Goal: Communication & Community: Participate in discussion

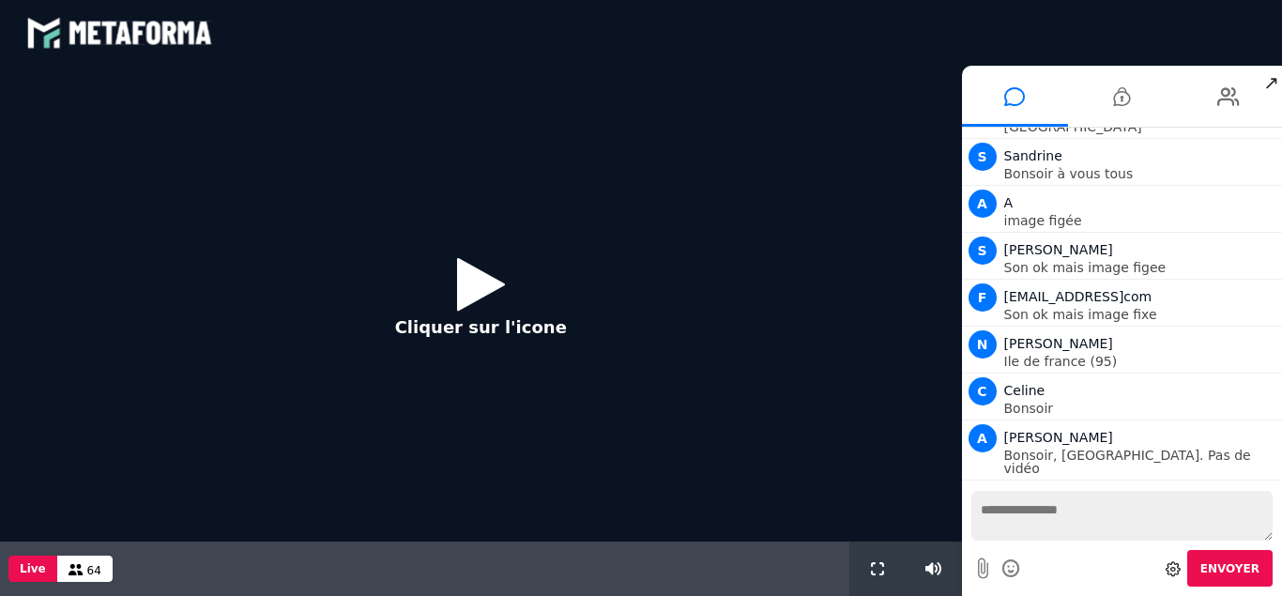
scroll to position [1550, 0]
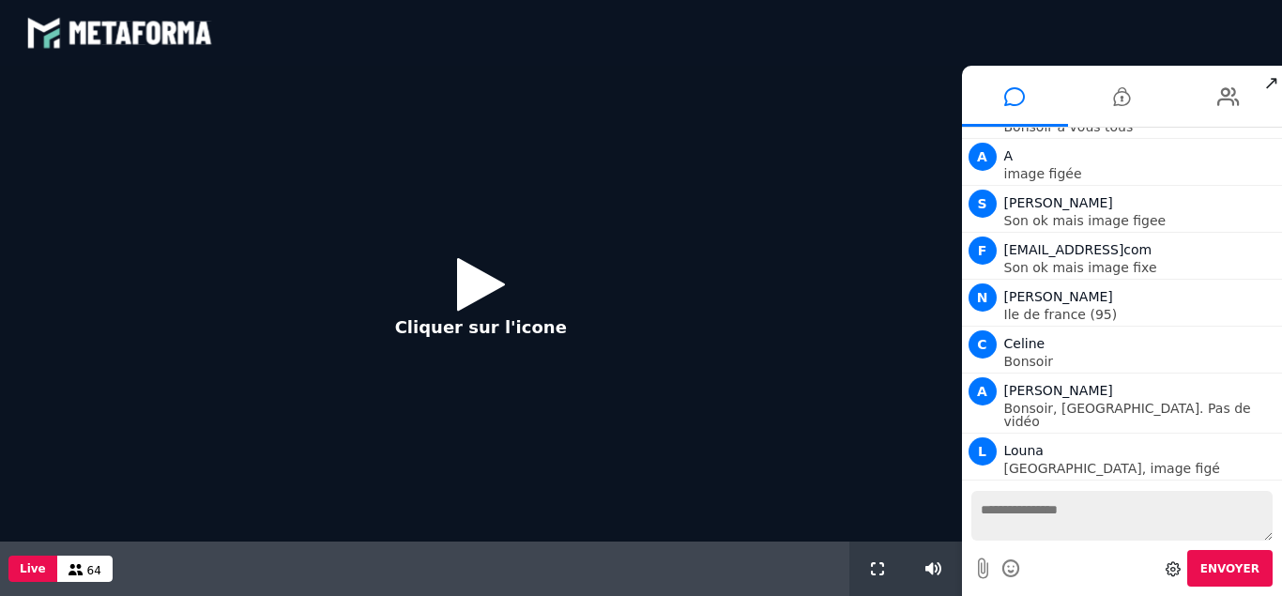
click at [493, 278] on icon at bounding box center [481, 283] width 48 height 61
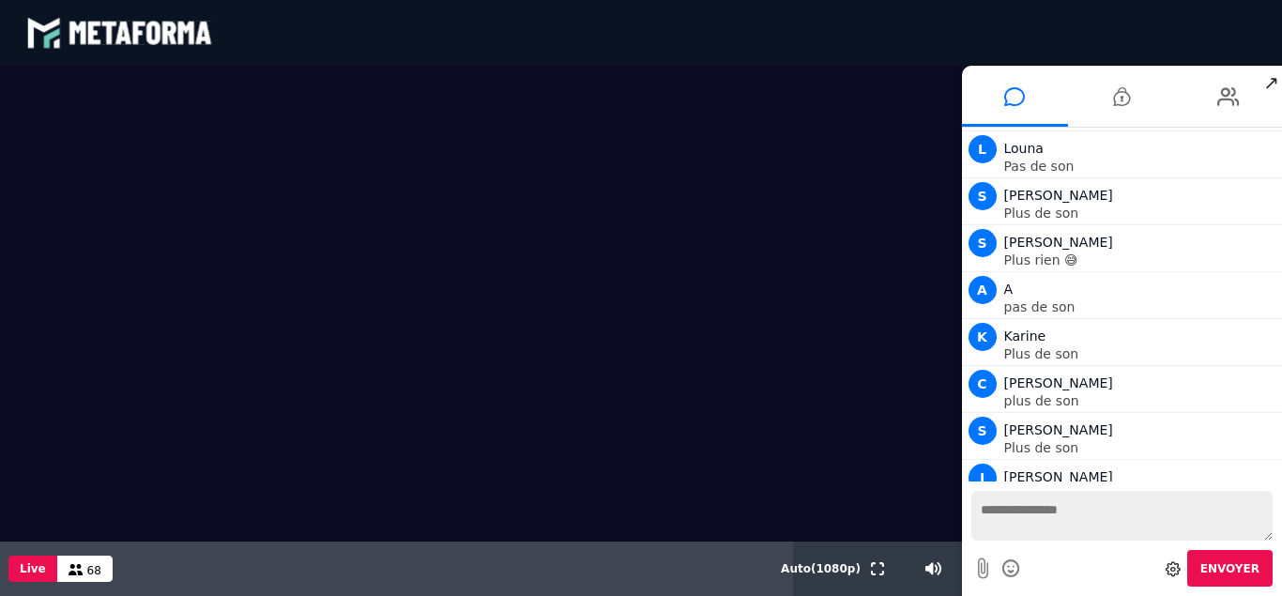
scroll to position [3064, 0]
click at [807, 504] on div at bounding box center [481, 304] width 962 height 476
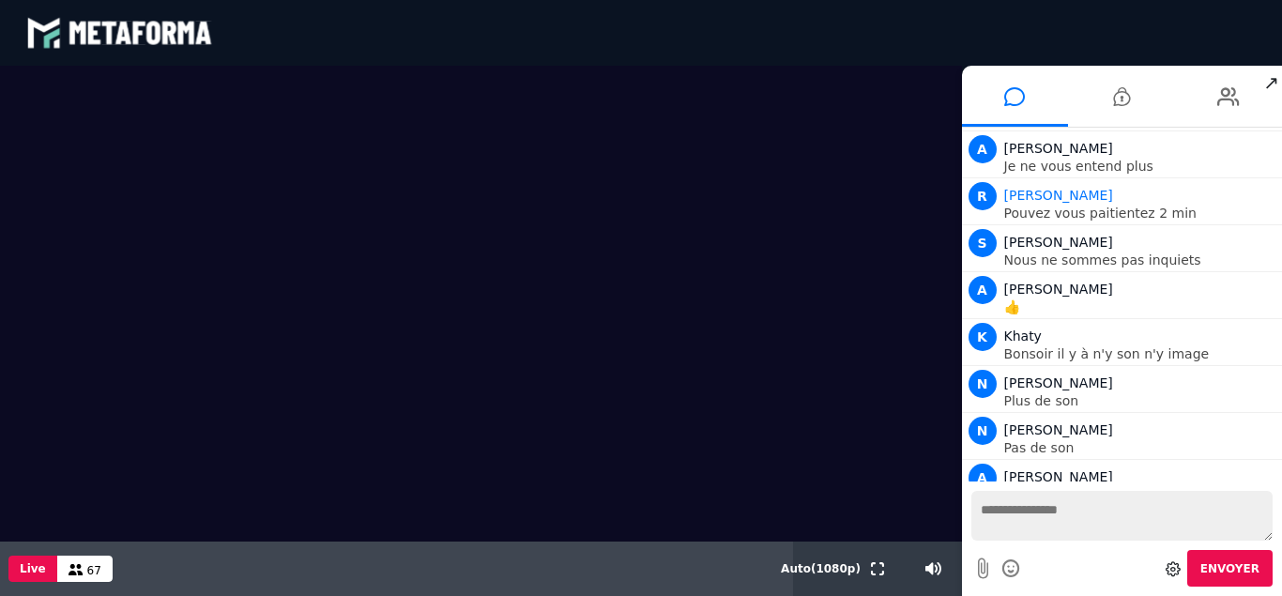
scroll to position [3627, 0]
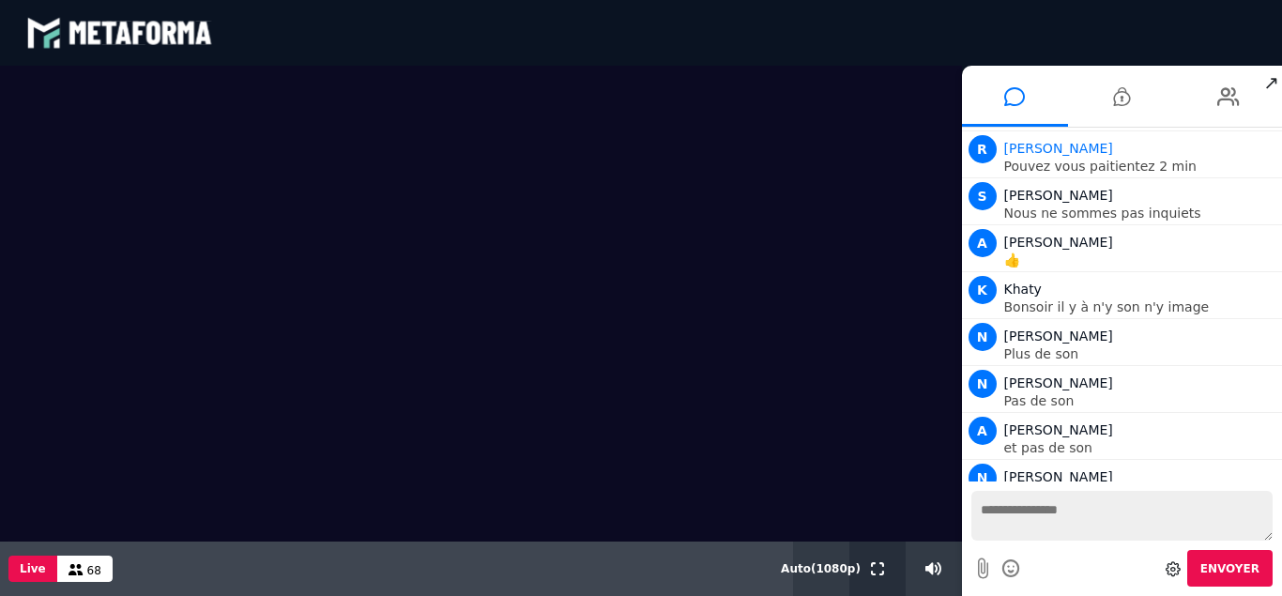
click at [872, 575] on icon at bounding box center [877, 568] width 13 height 13
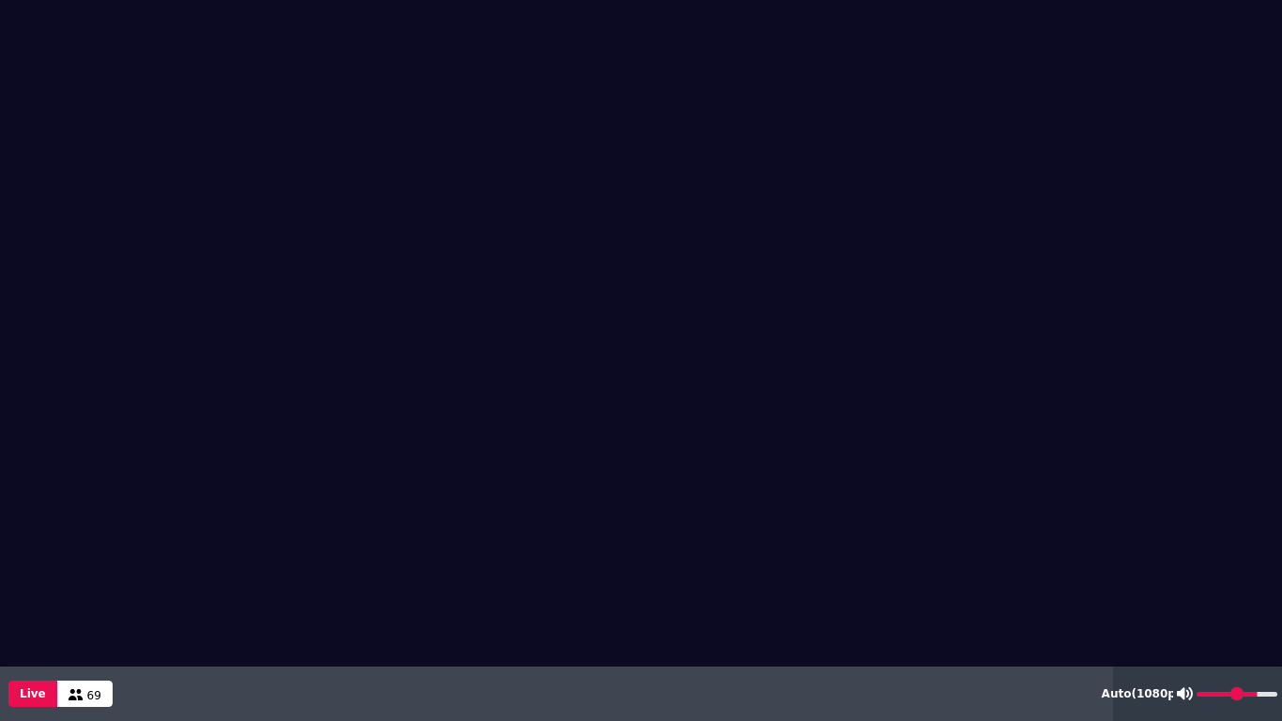
click at [1227, 595] on input "range" at bounding box center [1236, 693] width 81 height 5
drag, startPoint x: 1227, startPoint y: 689, endPoint x: 1253, endPoint y: 691, distance: 26.4
type input "**"
click at [1253, 595] on input "range" at bounding box center [1236, 693] width 81 height 5
click at [891, 234] on video at bounding box center [641, 281] width 1282 height 563
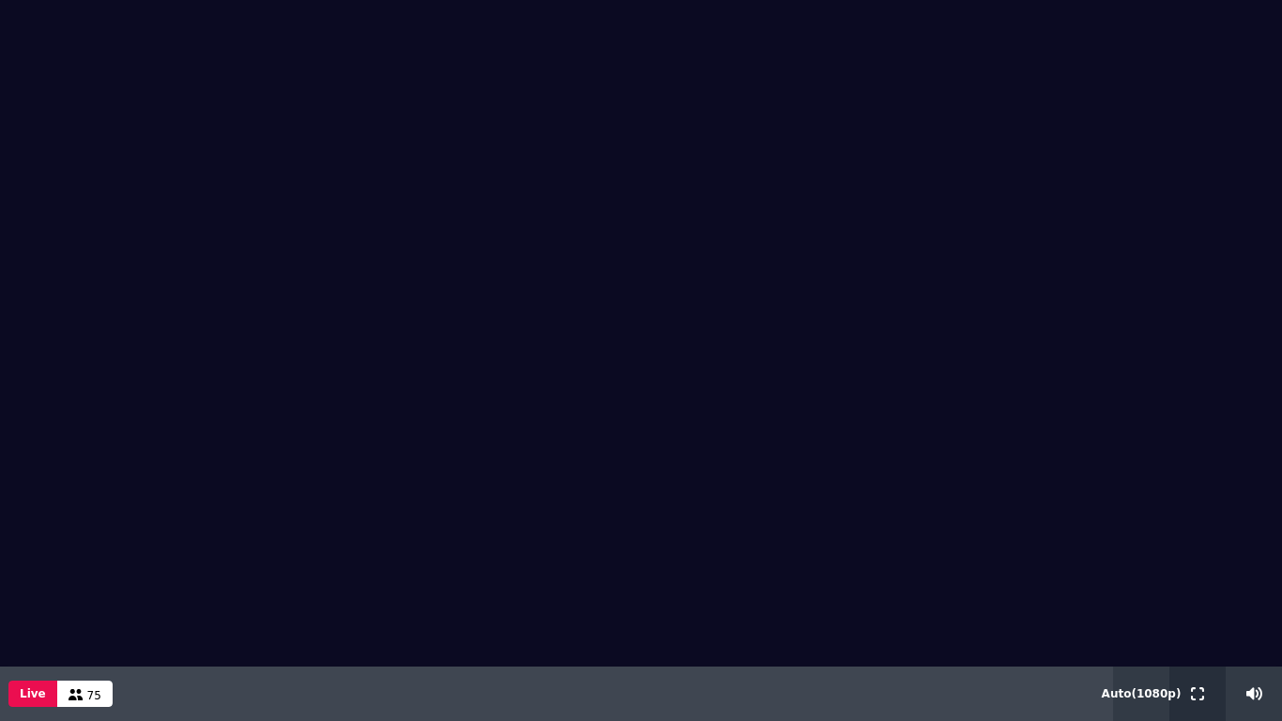
click at [1202, 595] on button at bounding box center [1197, 693] width 21 height 54
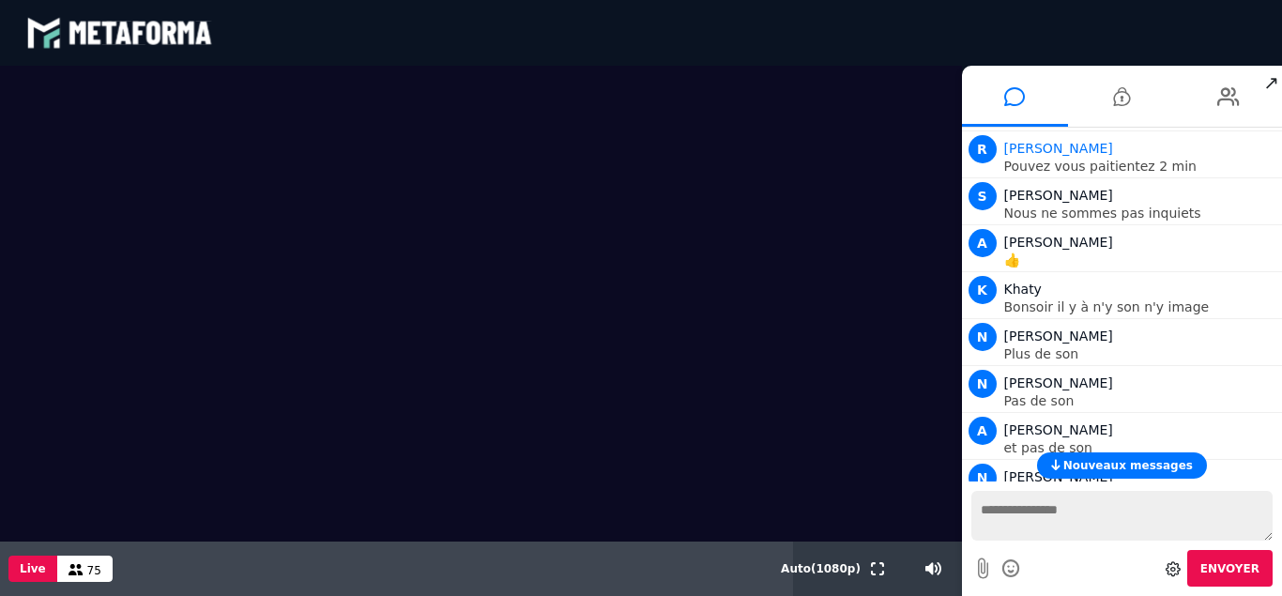
click at [1109, 533] on textarea at bounding box center [1122, 516] width 302 height 50
click at [1140, 478] on button "Nouveaux messages" at bounding box center [1122, 465] width 170 height 26
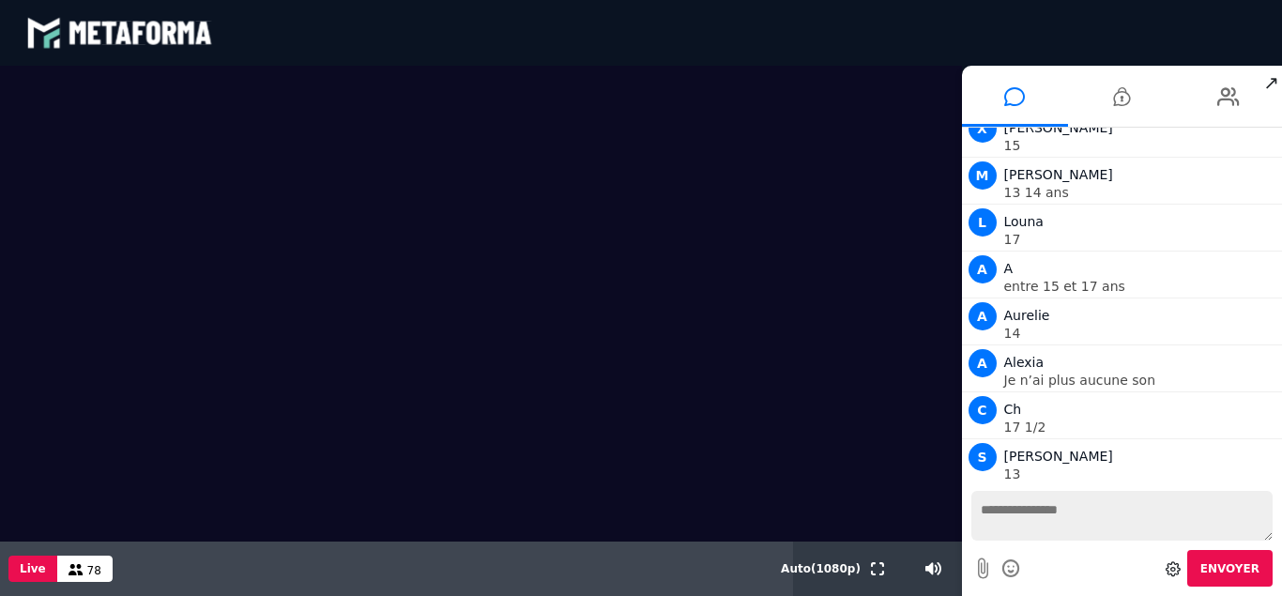
scroll to position [8720, 0]
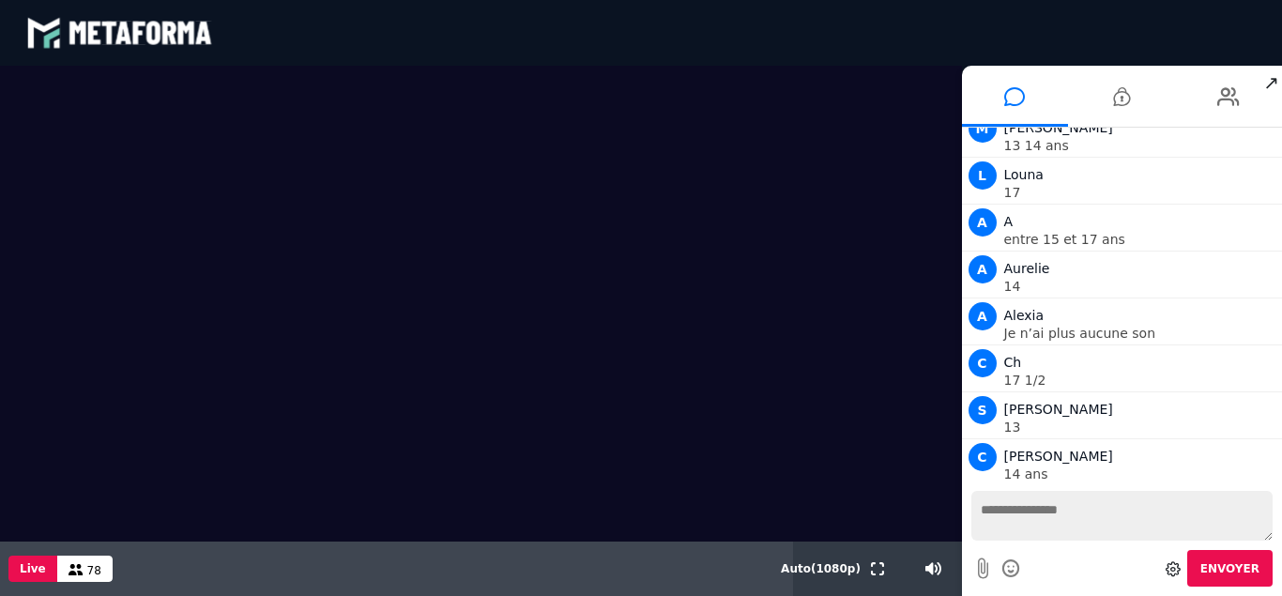
click at [1006, 524] on textarea at bounding box center [1122, 516] width 302 height 50
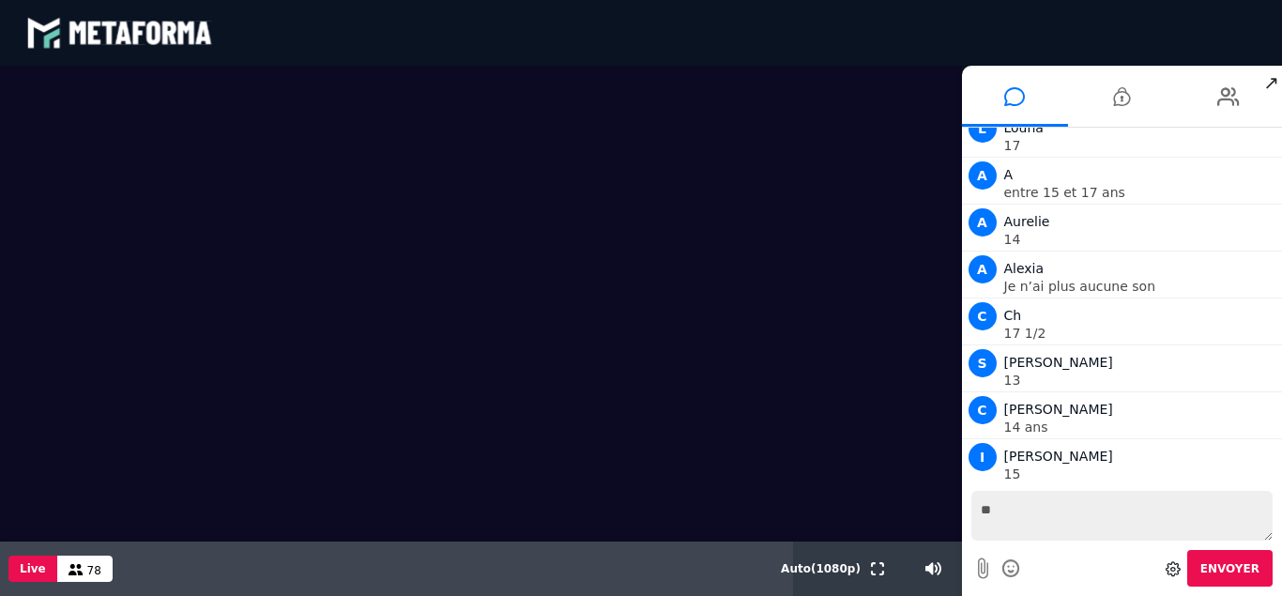
type textarea "*"
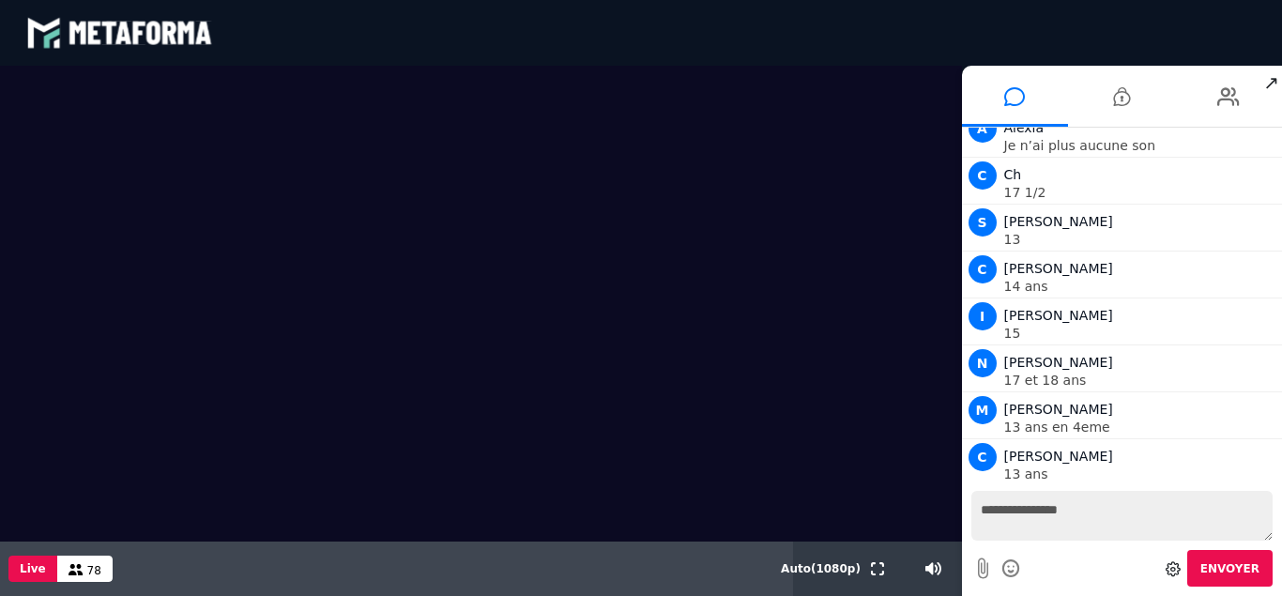
scroll to position [8954, 0]
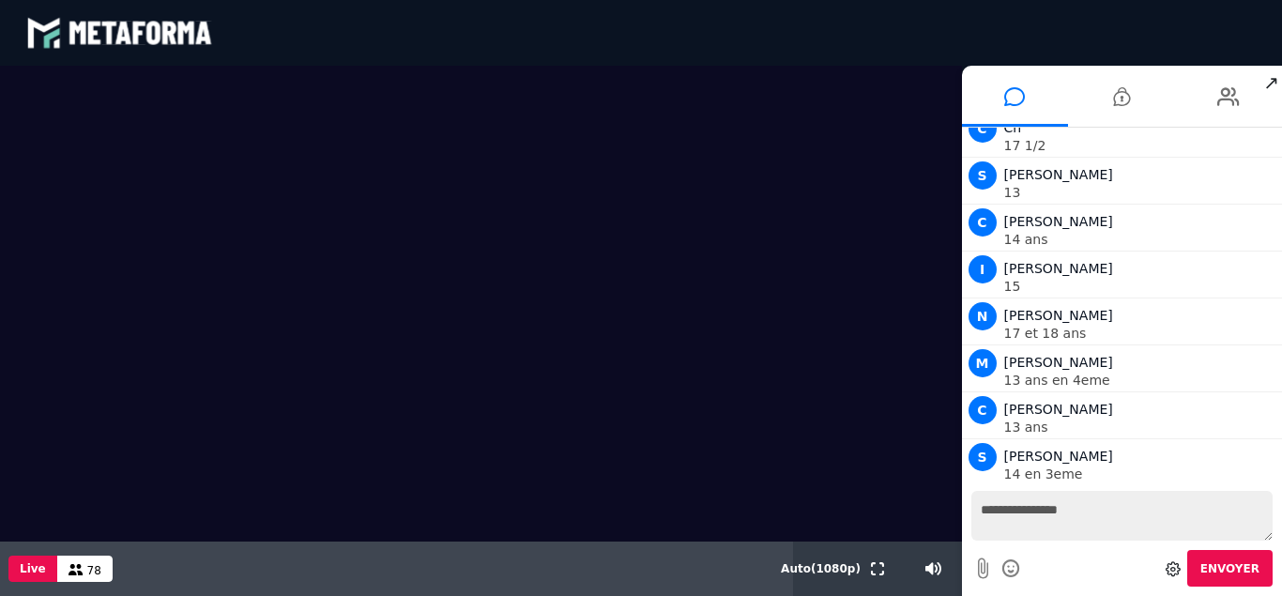
type textarea "**********"
click at [1214, 575] on span "Envoyer" at bounding box center [1229, 568] width 59 height 13
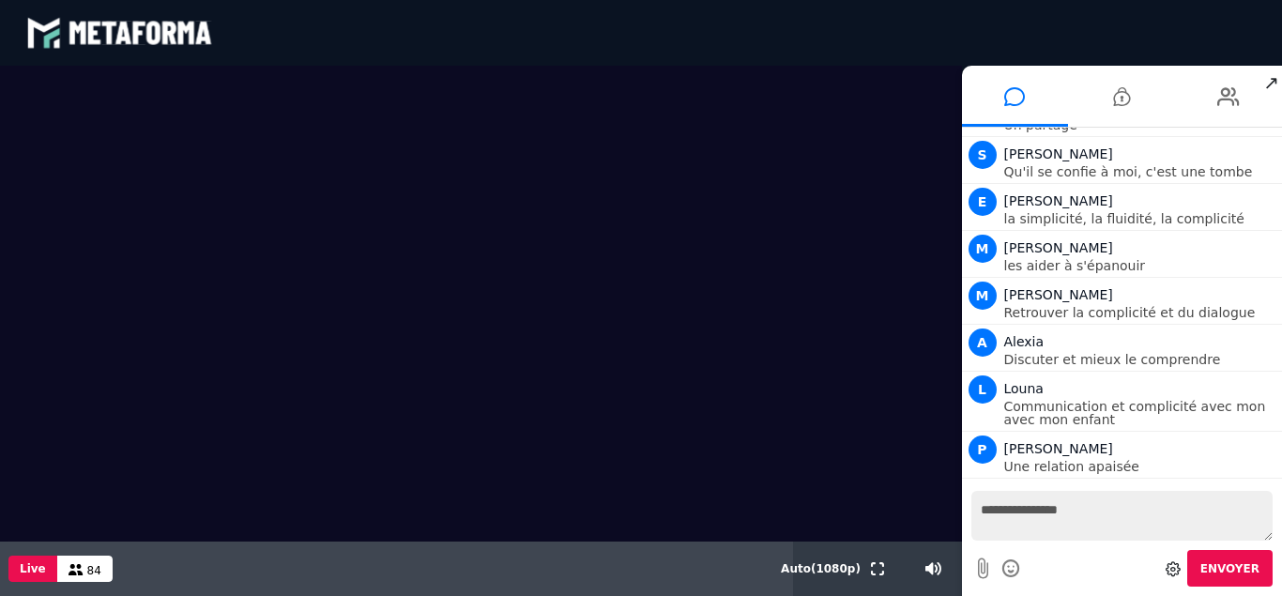
scroll to position [13925, 0]
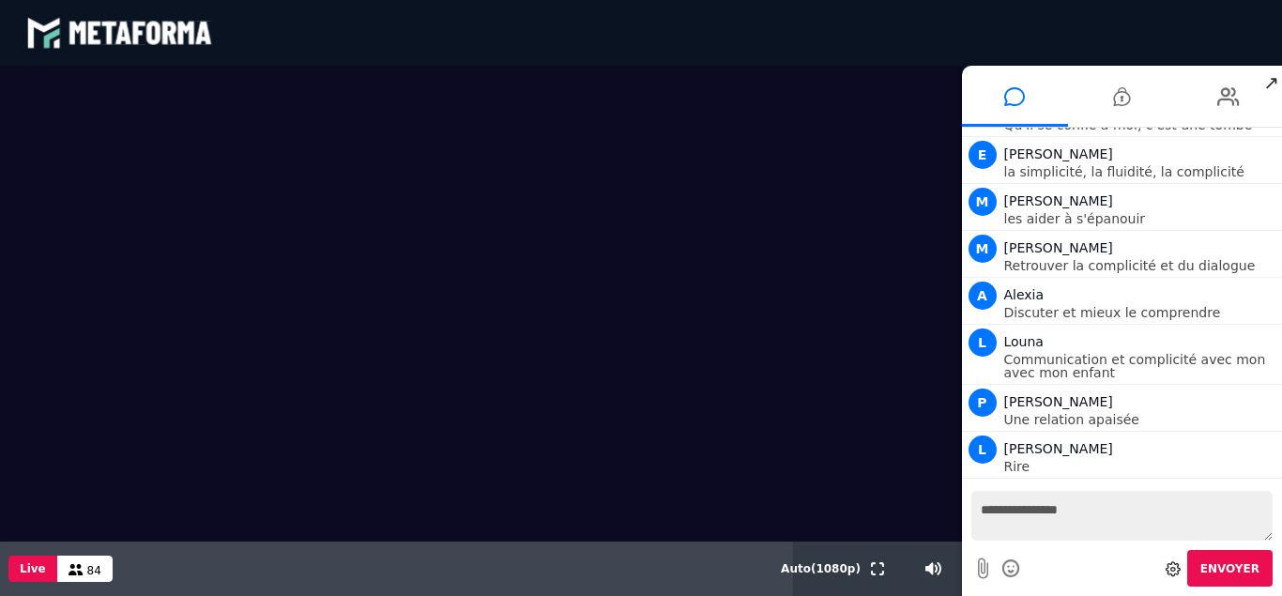
click at [1118, 539] on textarea "**********" at bounding box center [1122, 516] width 302 height 50
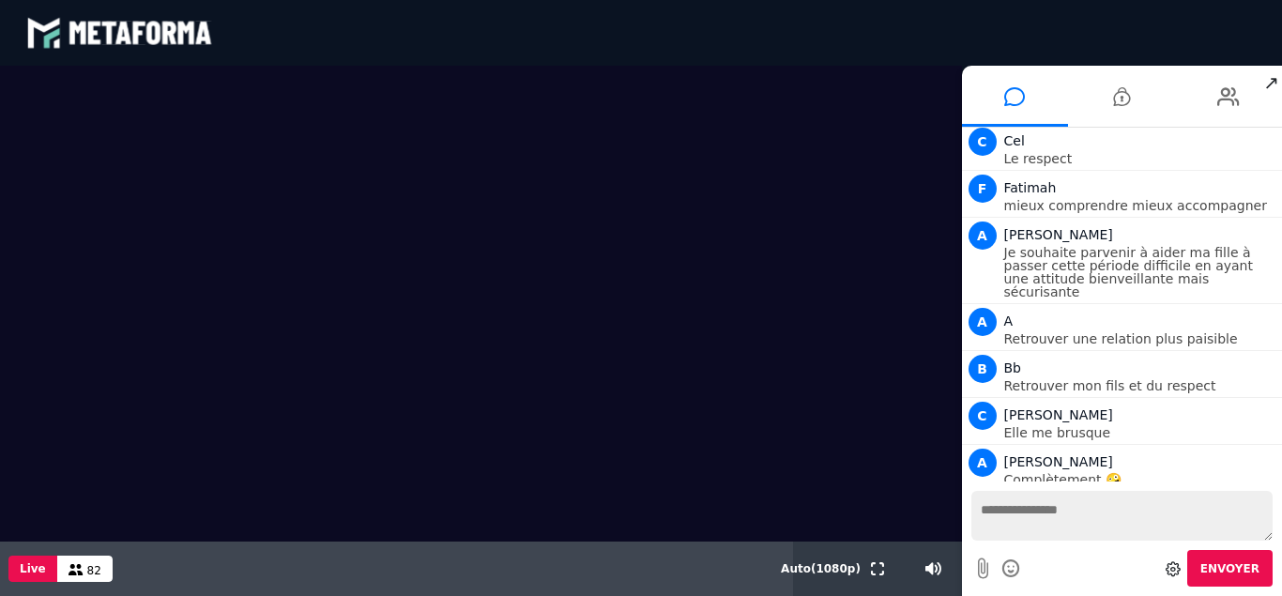
scroll to position [15224, 0]
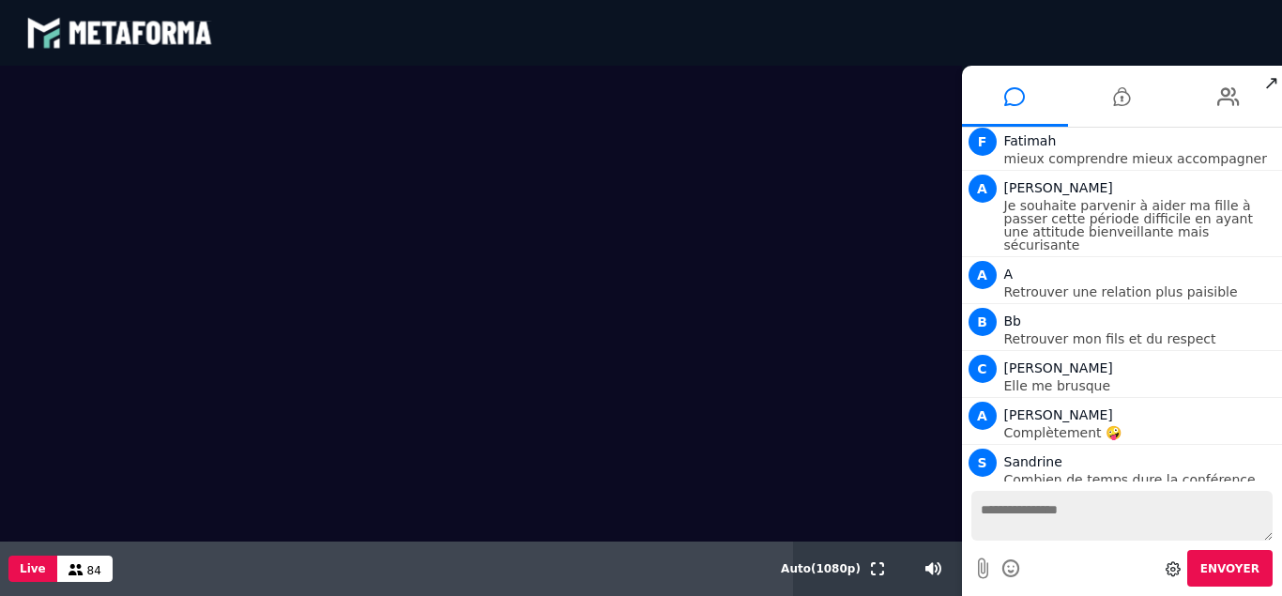
click at [107, 342] on video at bounding box center [481, 252] width 962 height 372
click at [95, 340] on video at bounding box center [481, 252] width 962 height 372
click at [931, 30] on div "blastream met_channel-baf731d39c3f3c2e63b6d22e1a4d907f fr en fr" at bounding box center [640, 33] width 1229 height 56
click at [988, 6] on div "blastream met_channel-baf731d39c3f3c2e63b6d22e1a4d907f fr en fr" at bounding box center [640, 33] width 1229 height 56
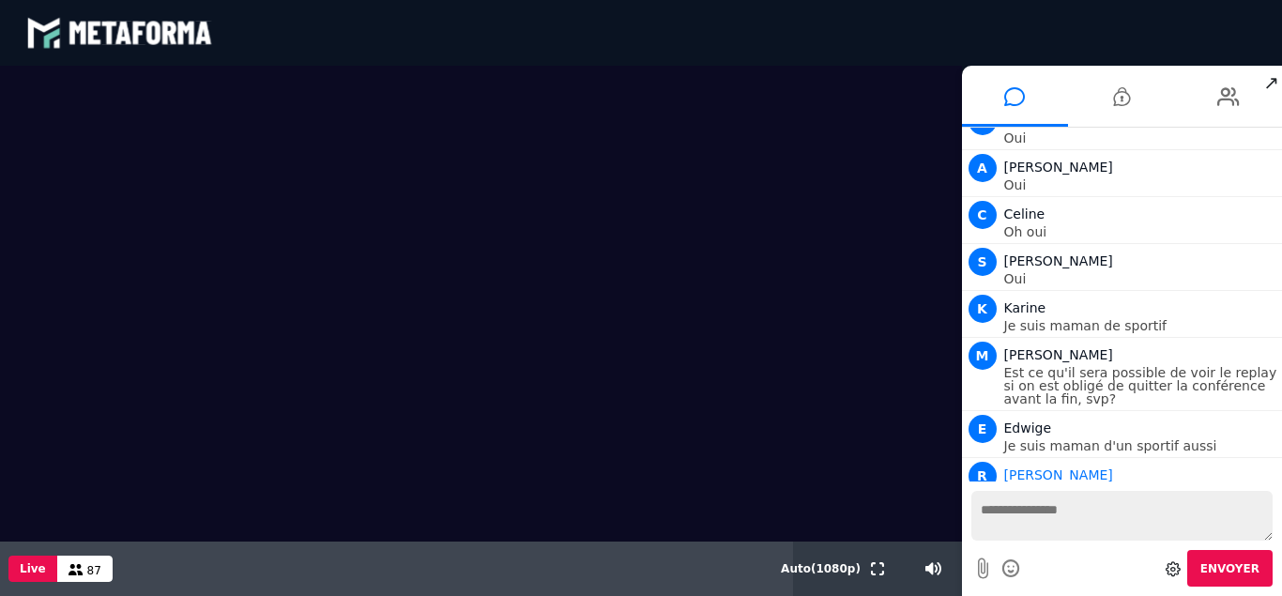
scroll to position [16248, 0]
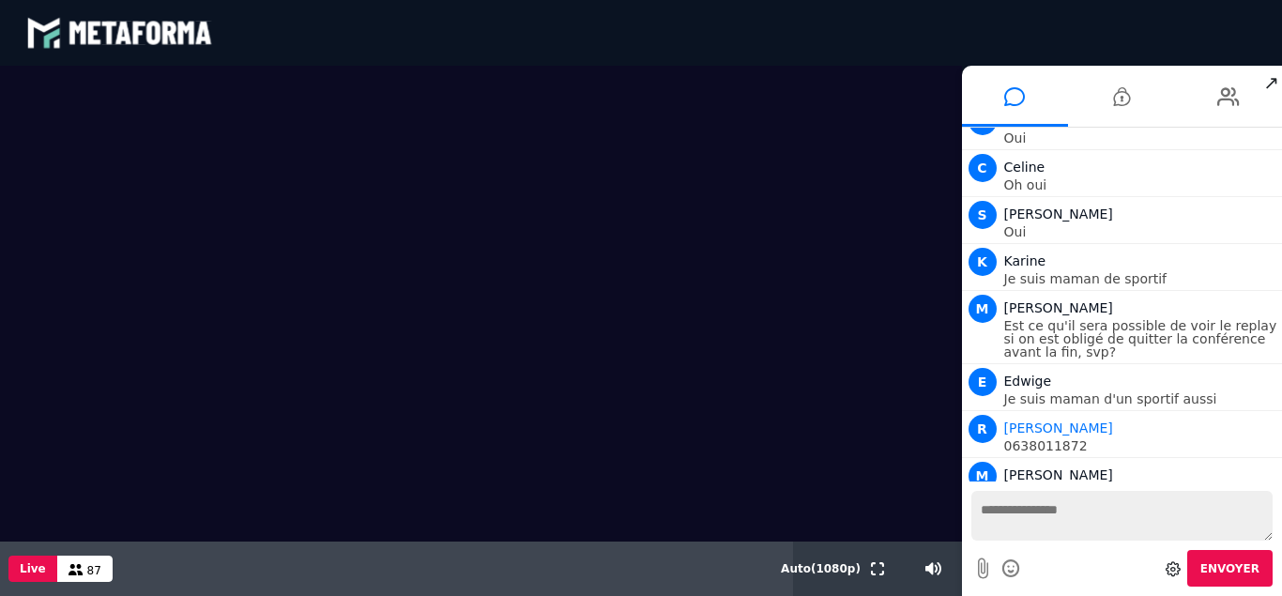
click at [1033, 528] on textarea at bounding box center [1122, 516] width 302 height 50
type textarea "**********"
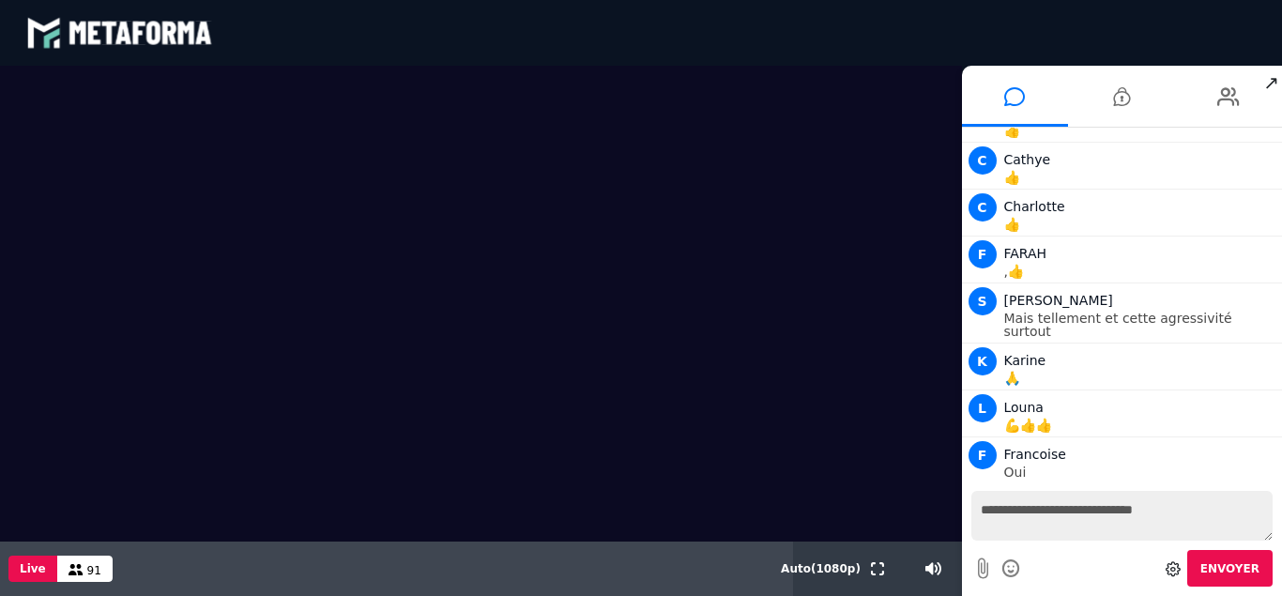
scroll to position [17541, 0]
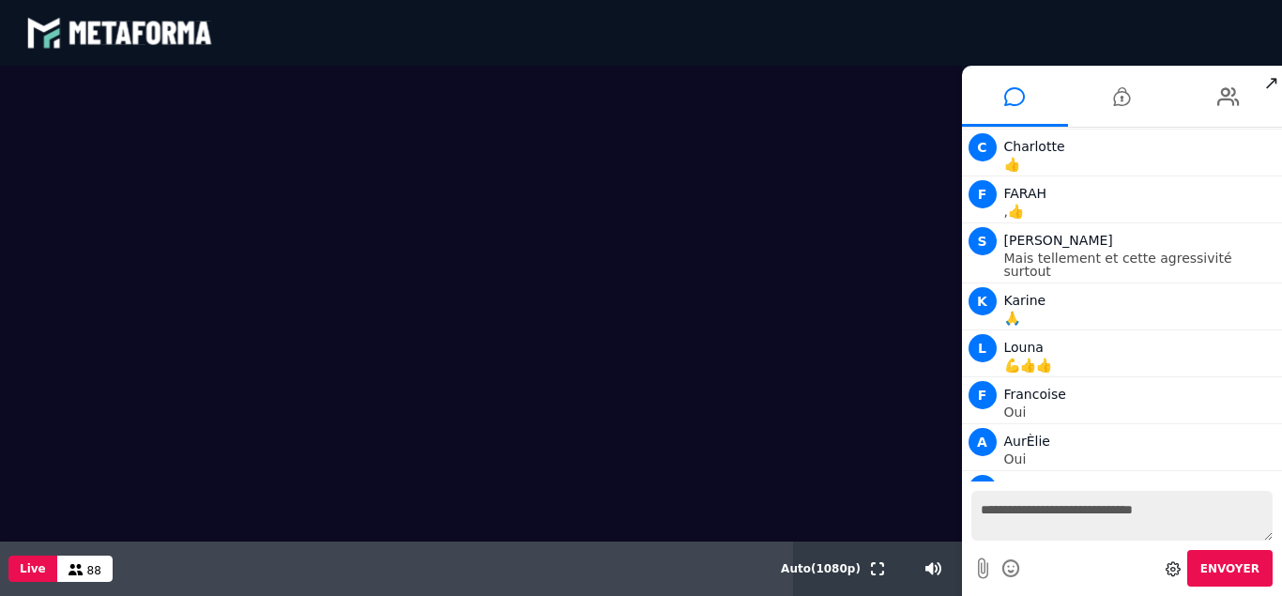
click at [776, 511] on div at bounding box center [481, 304] width 962 height 476
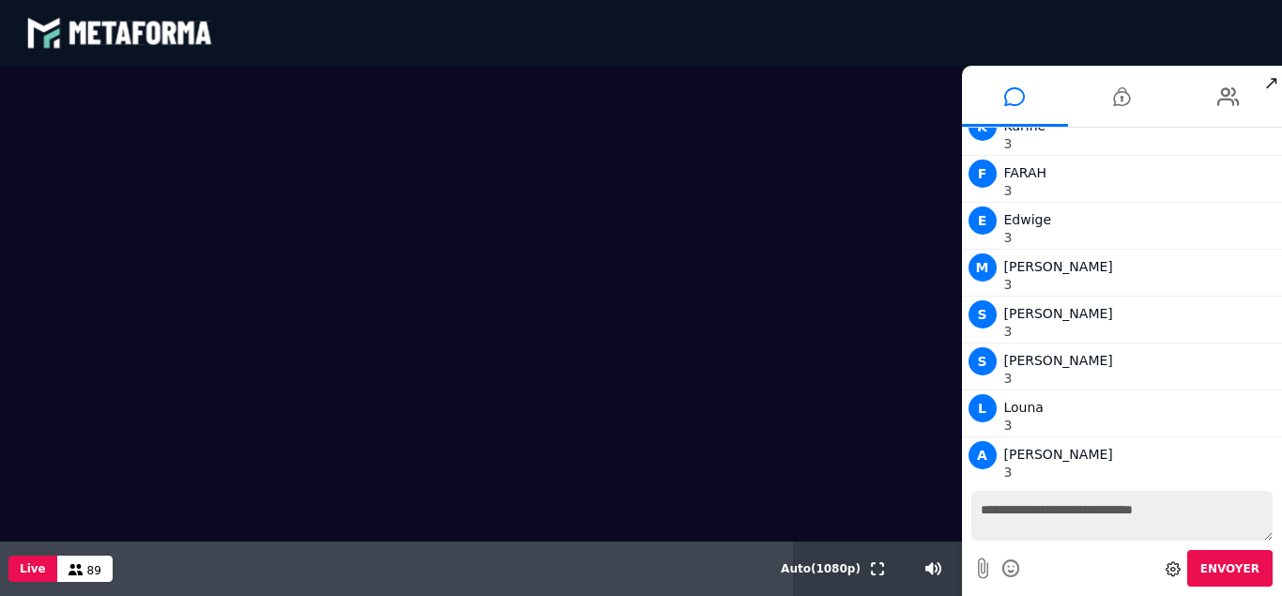
scroll to position [19202, 0]
click at [1036, 529] on textarea "**********" at bounding box center [1122, 516] width 302 height 50
type textarea "*"
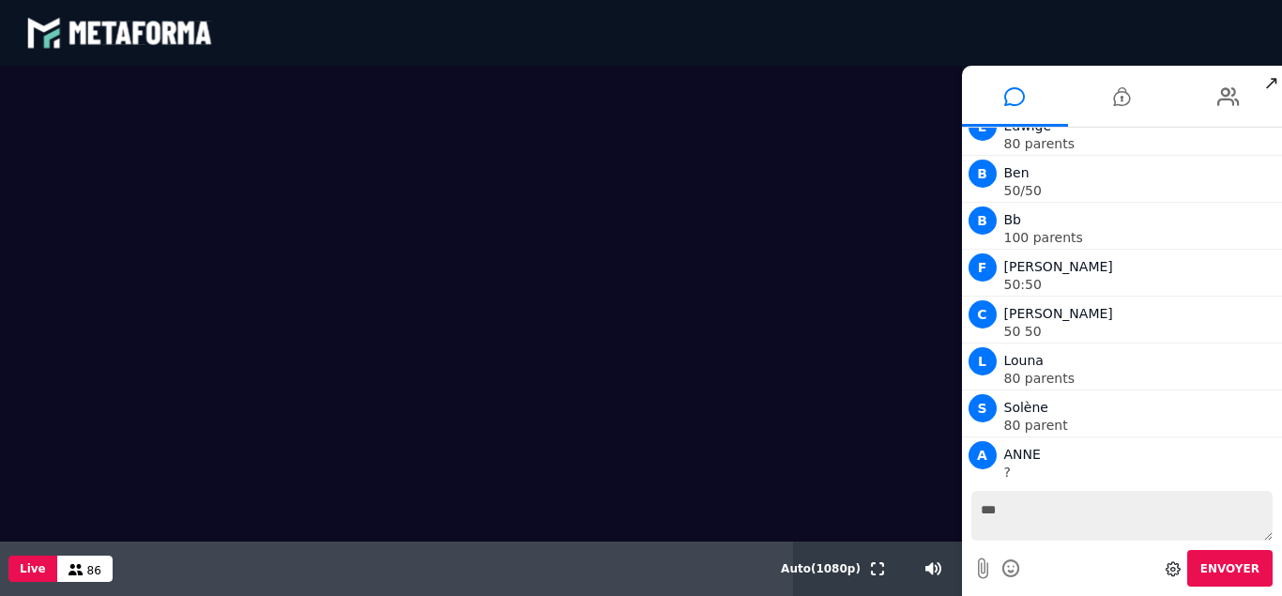
scroll to position [21594, 0]
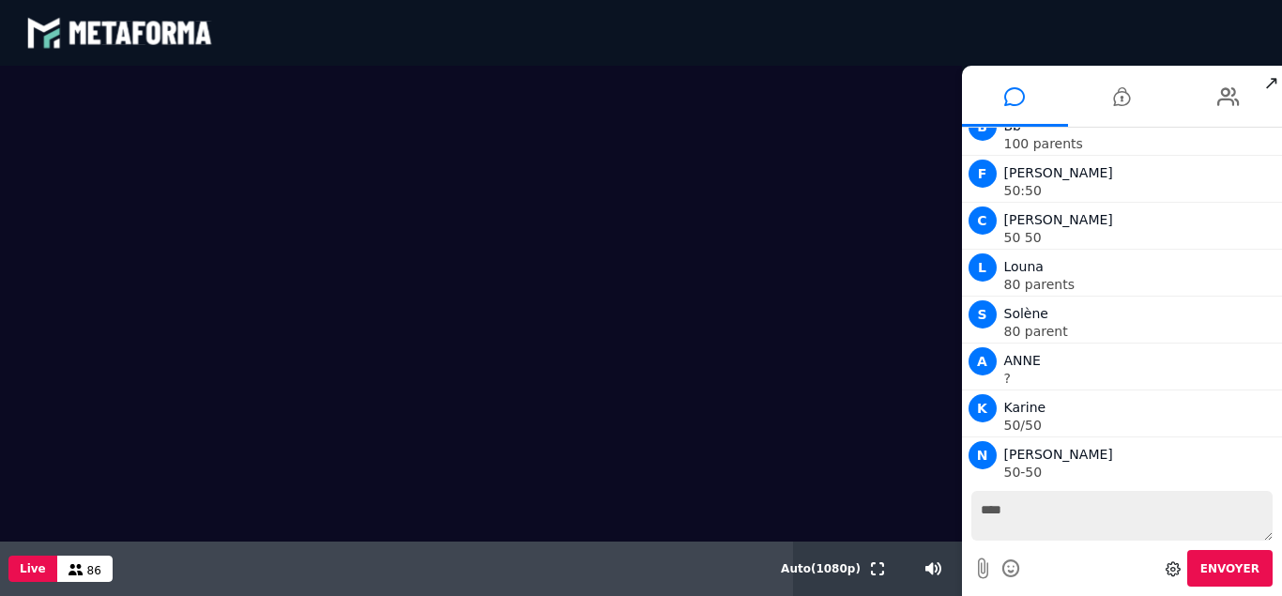
type textarea "*****"
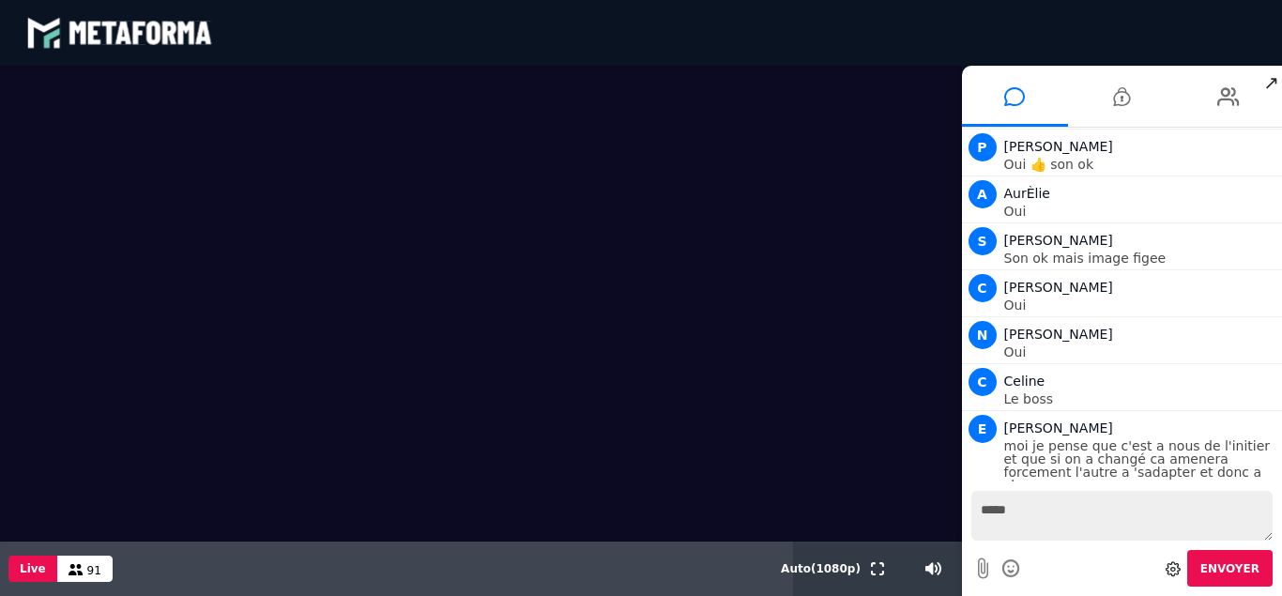
scroll to position [25259, 0]
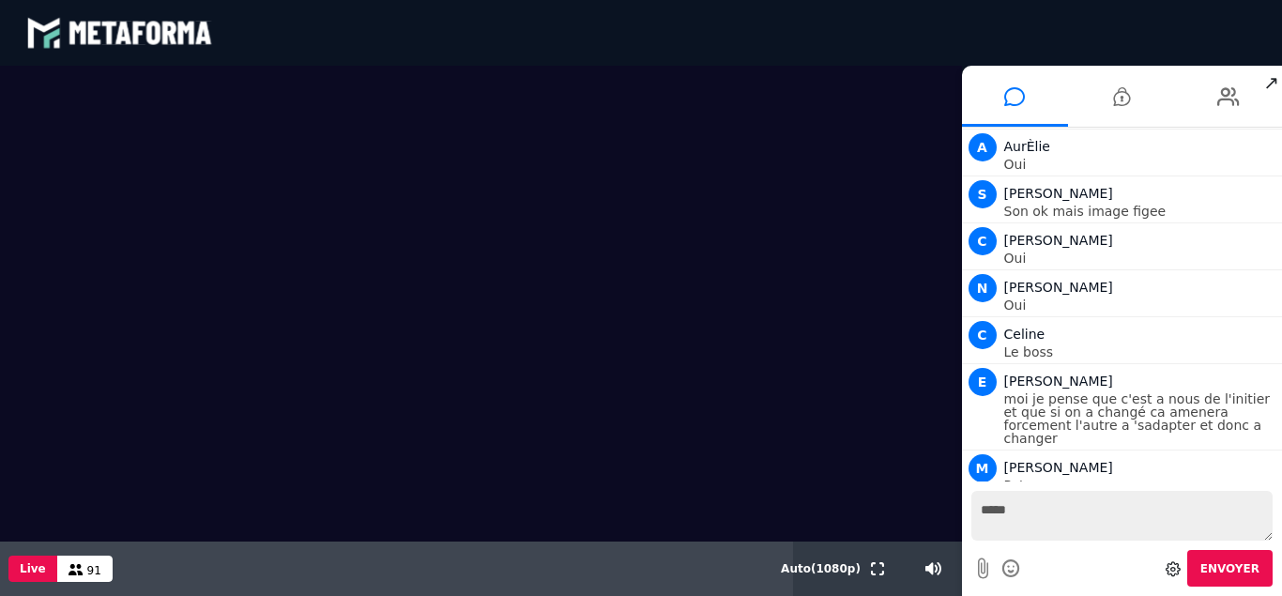
click at [604, 505] on div at bounding box center [481, 304] width 962 height 476
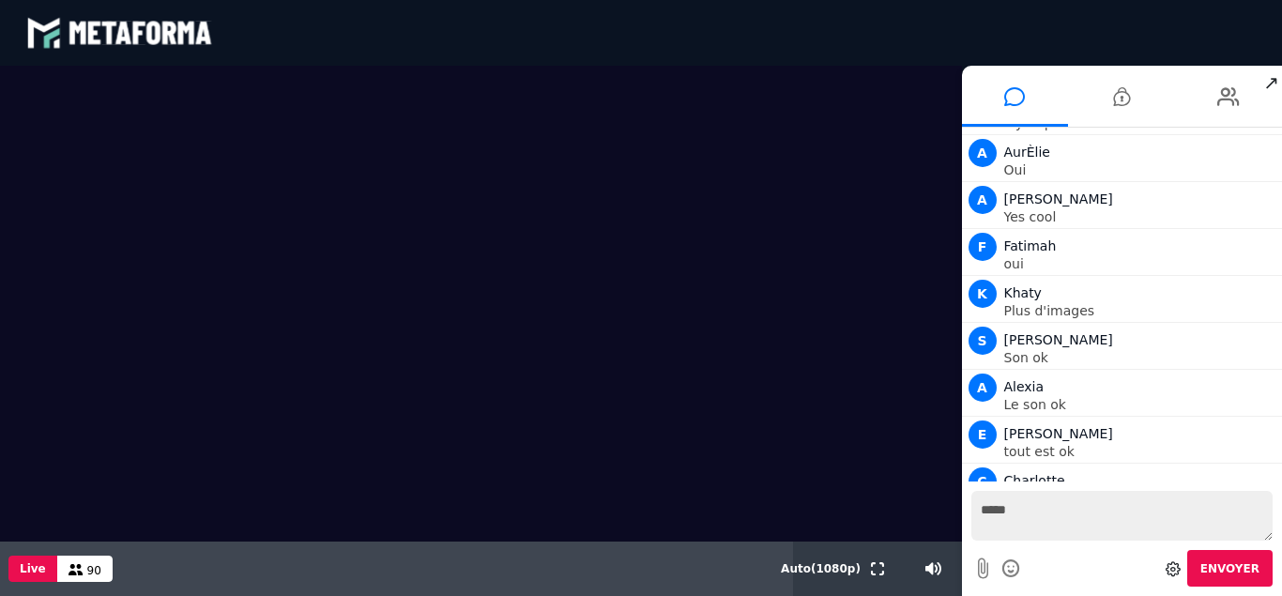
scroll to position [29098, 0]
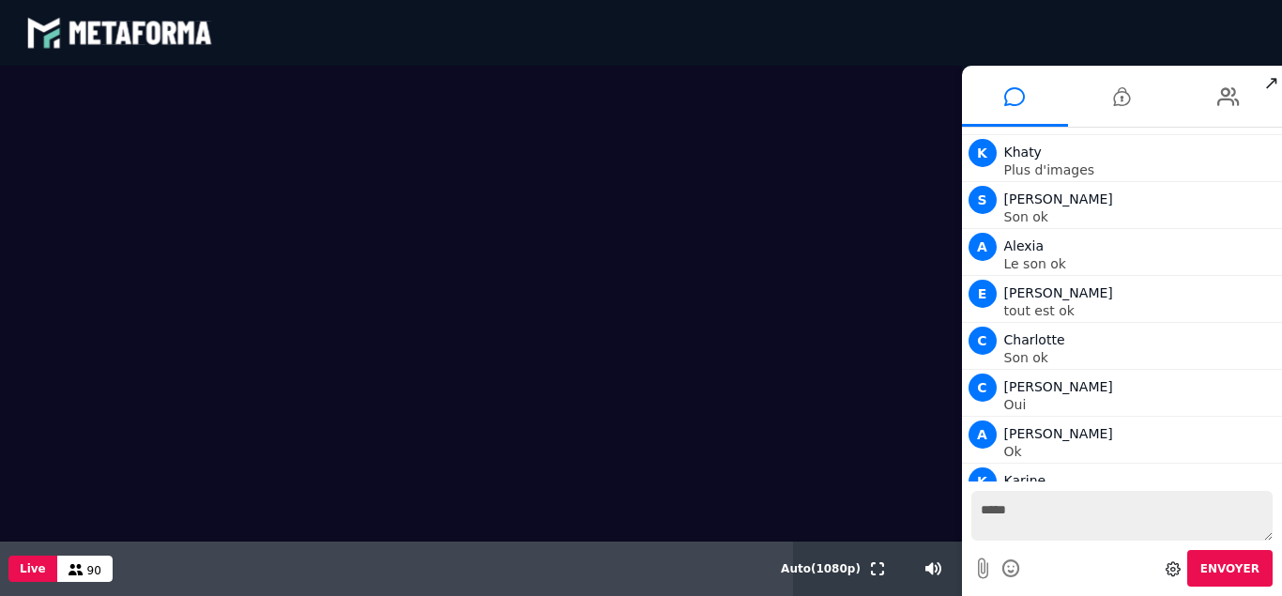
click at [1013, 540] on textarea "*****" at bounding box center [1122, 516] width 302 height 50
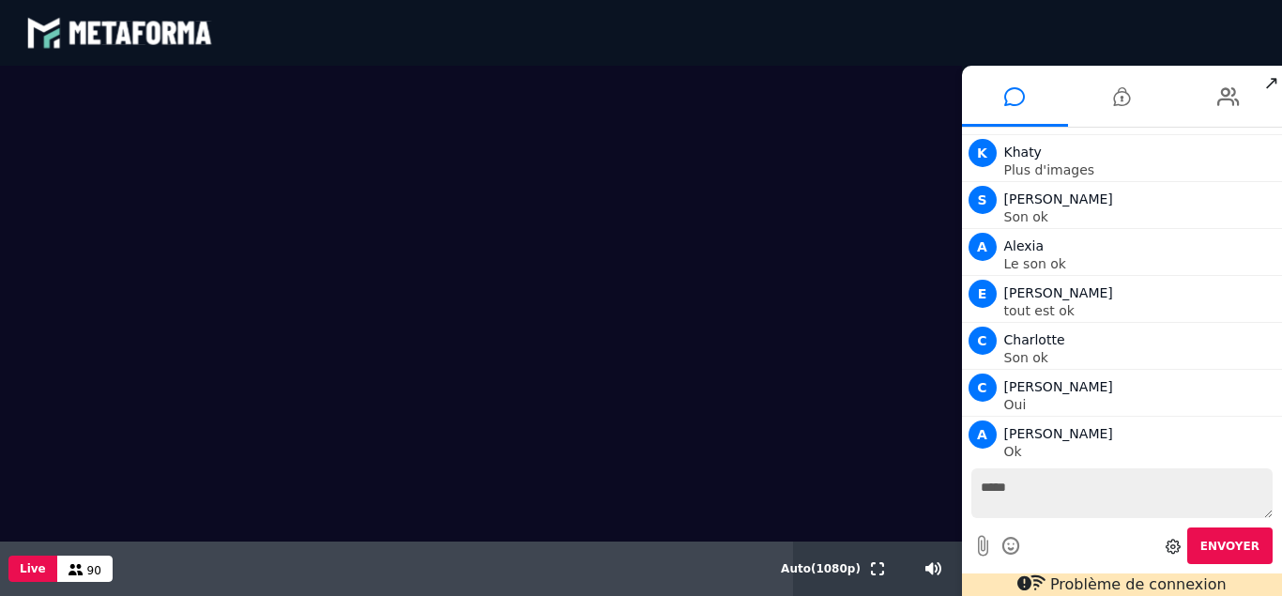
scroll to position [29192, 0]
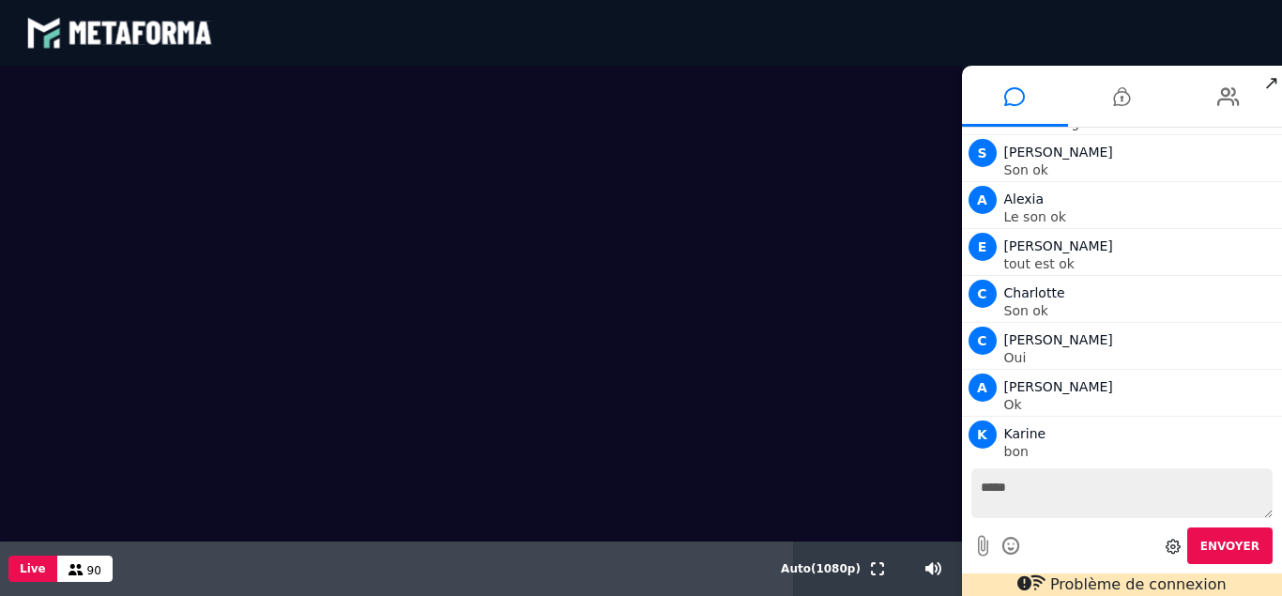
click at [737, 504] on div at bounding box center [481, 304] width 962 height 476
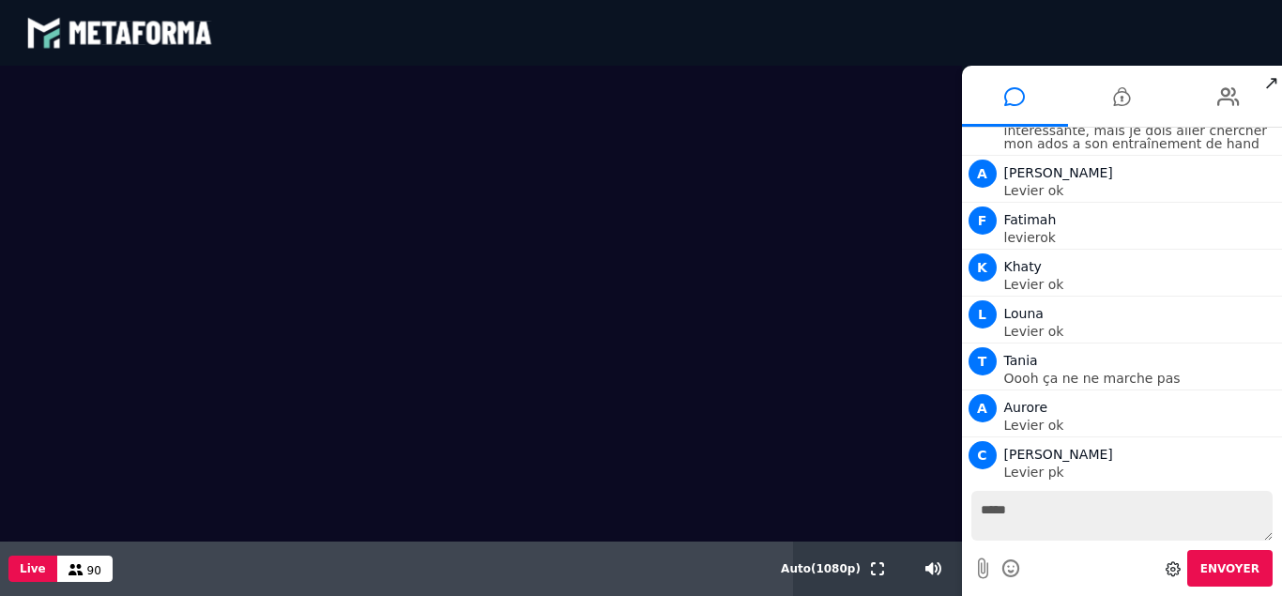
scroll to position [30806, 0]
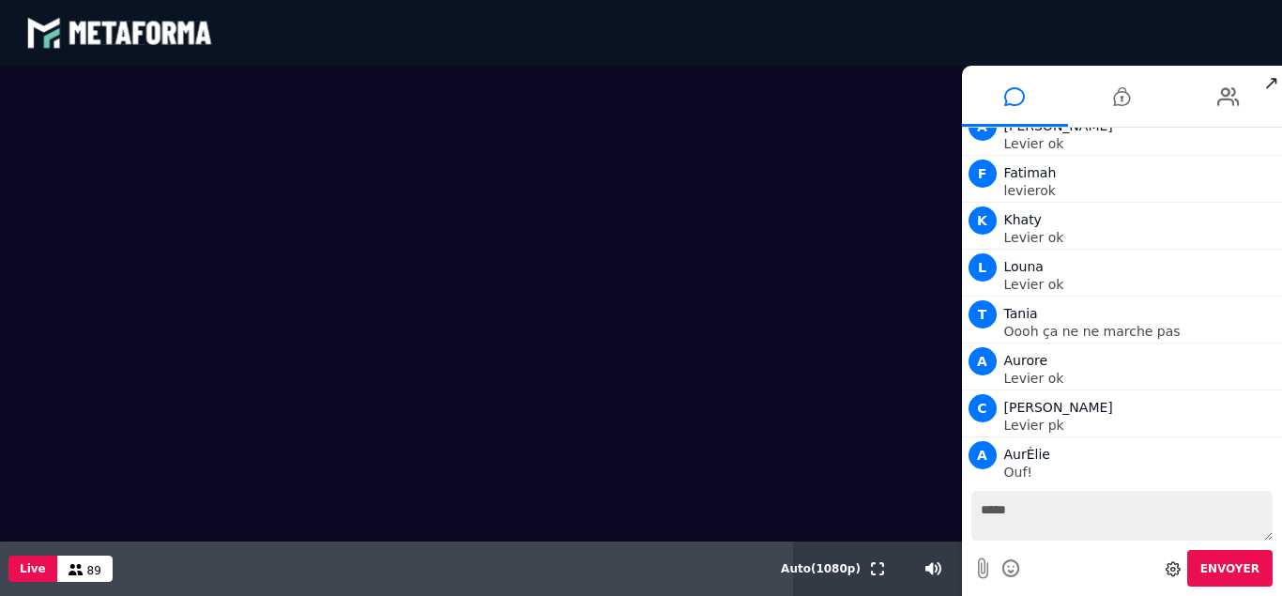
click at [859, 488] on div at bounding box center [481, 304] width 962 height 476
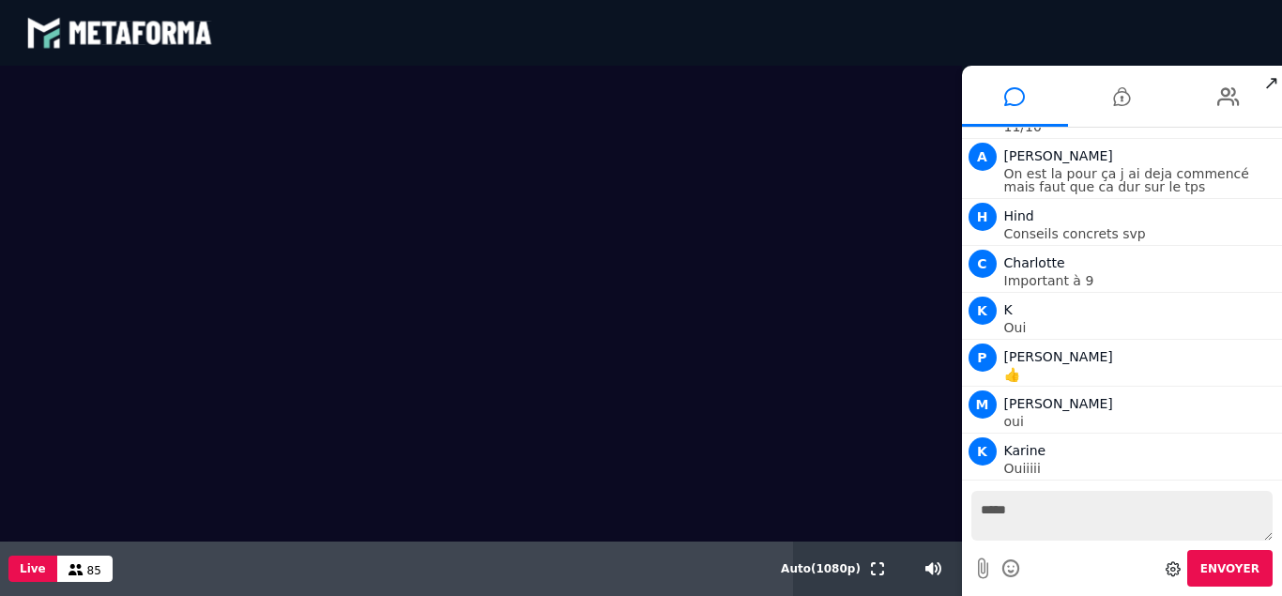
scroll to position [38965, 0]
